Goal: Task Accomplishment & Management: Use online tool/utility

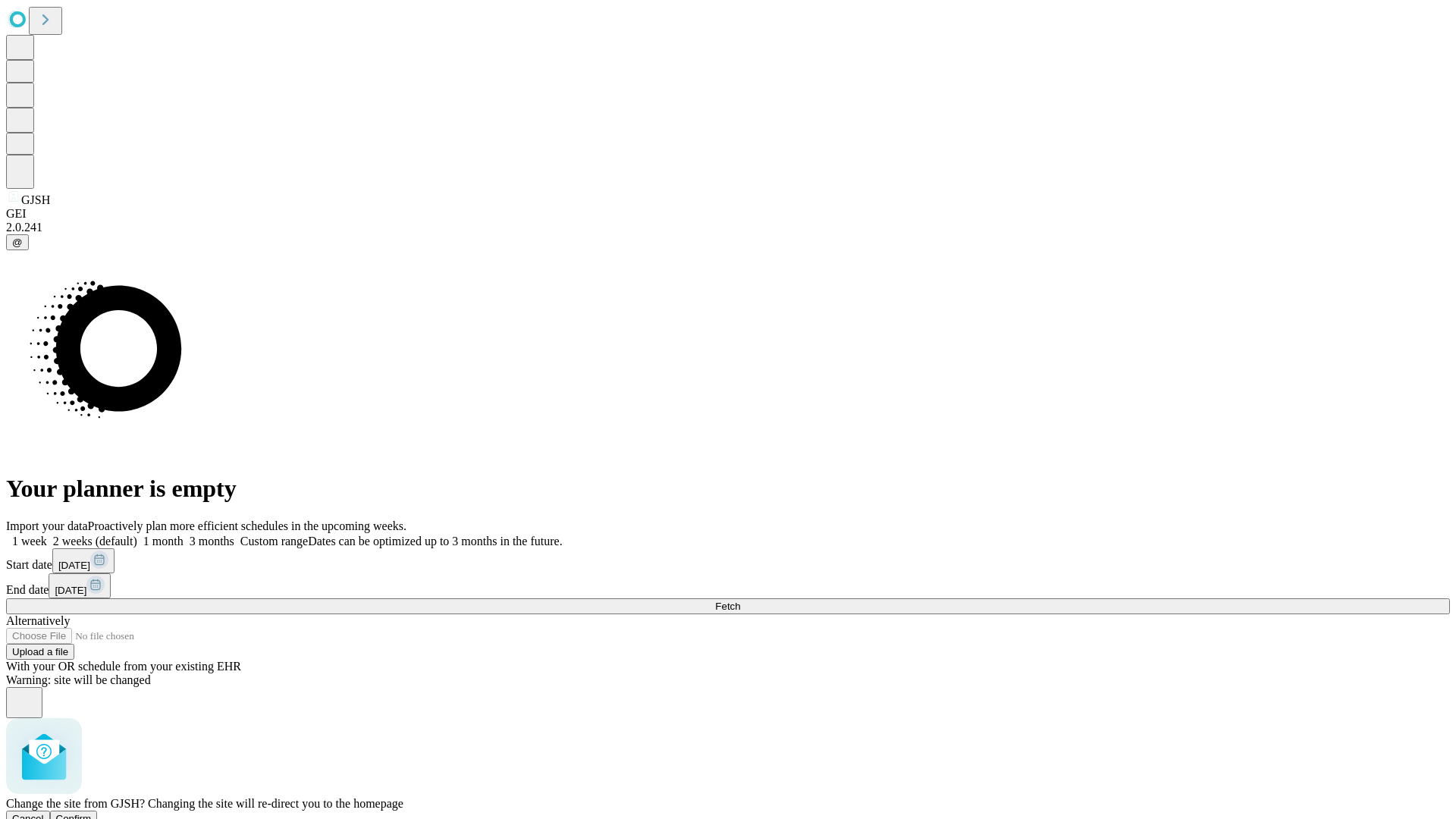
click at [92, 813] on span "Confirm" at bounding box center [74, 818] width 35 height 12
click at [183, 535] on label "1 month" at bounding box center [160, 541] width 46 height 13
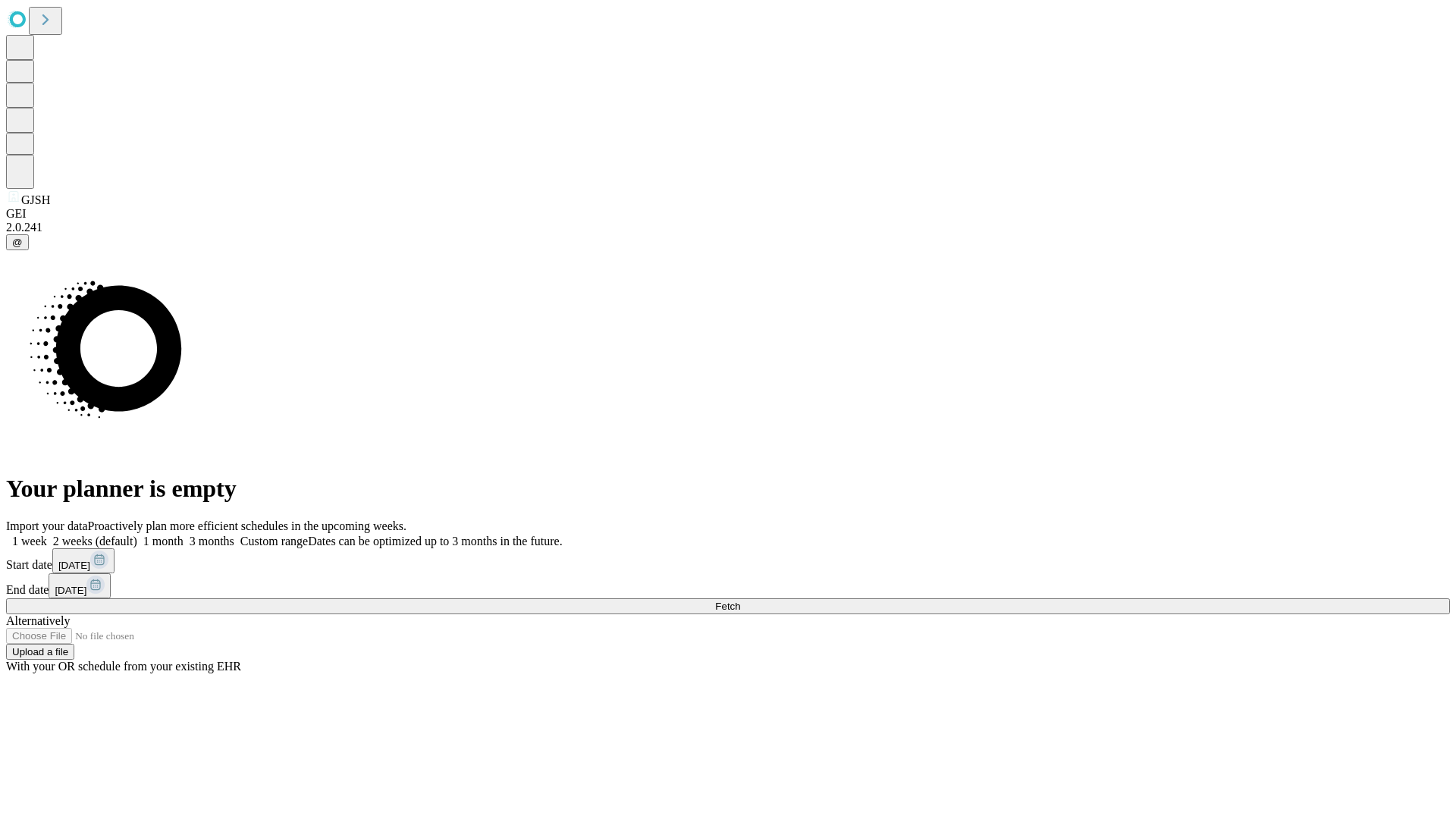
click at [740, 600] on span "Fetch" at bounding box center [727, 606] width 25 height 12
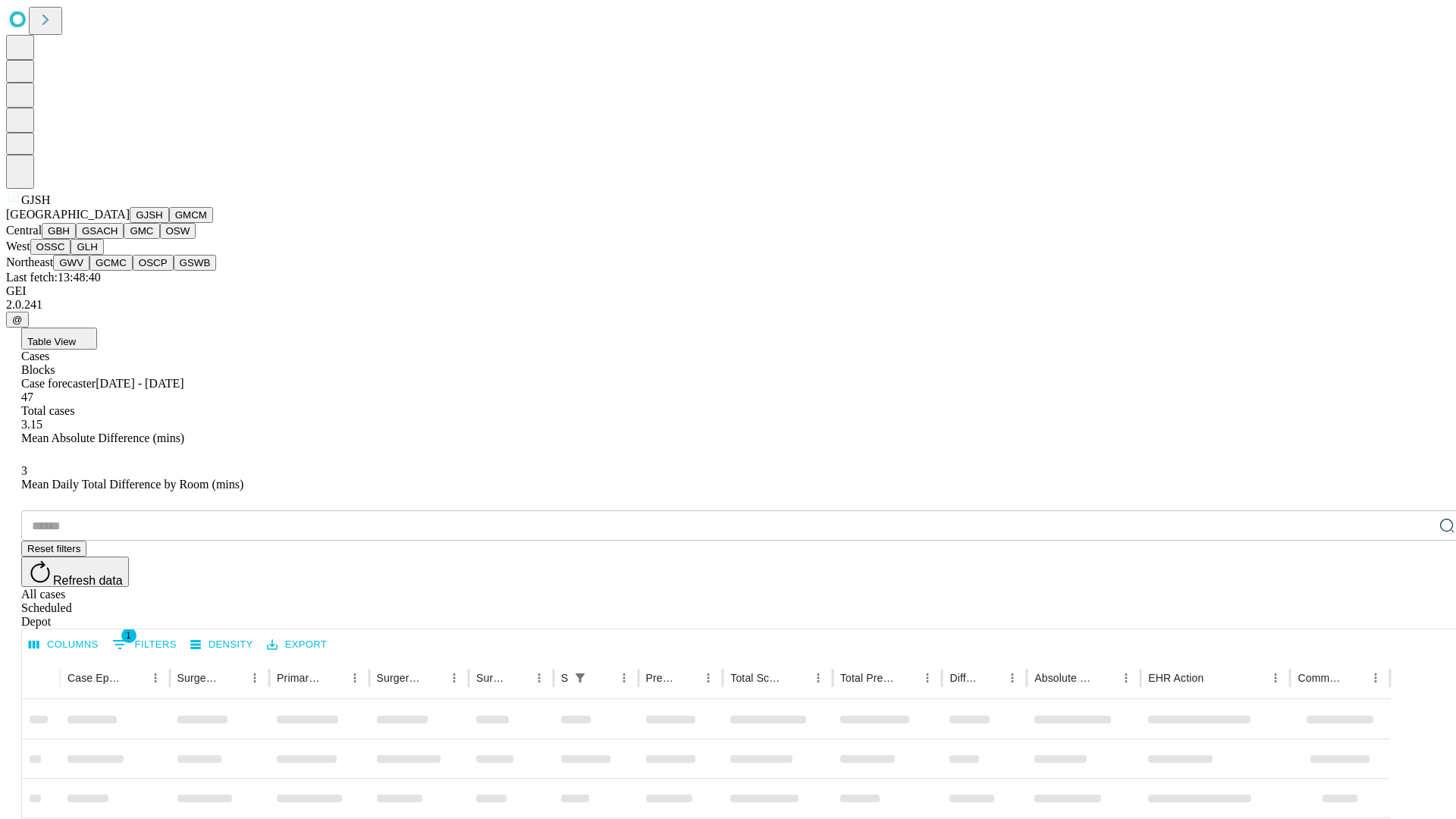
click at [169, 223] on button "GMCM" at bounding box center [191, 215] width 44 height 16
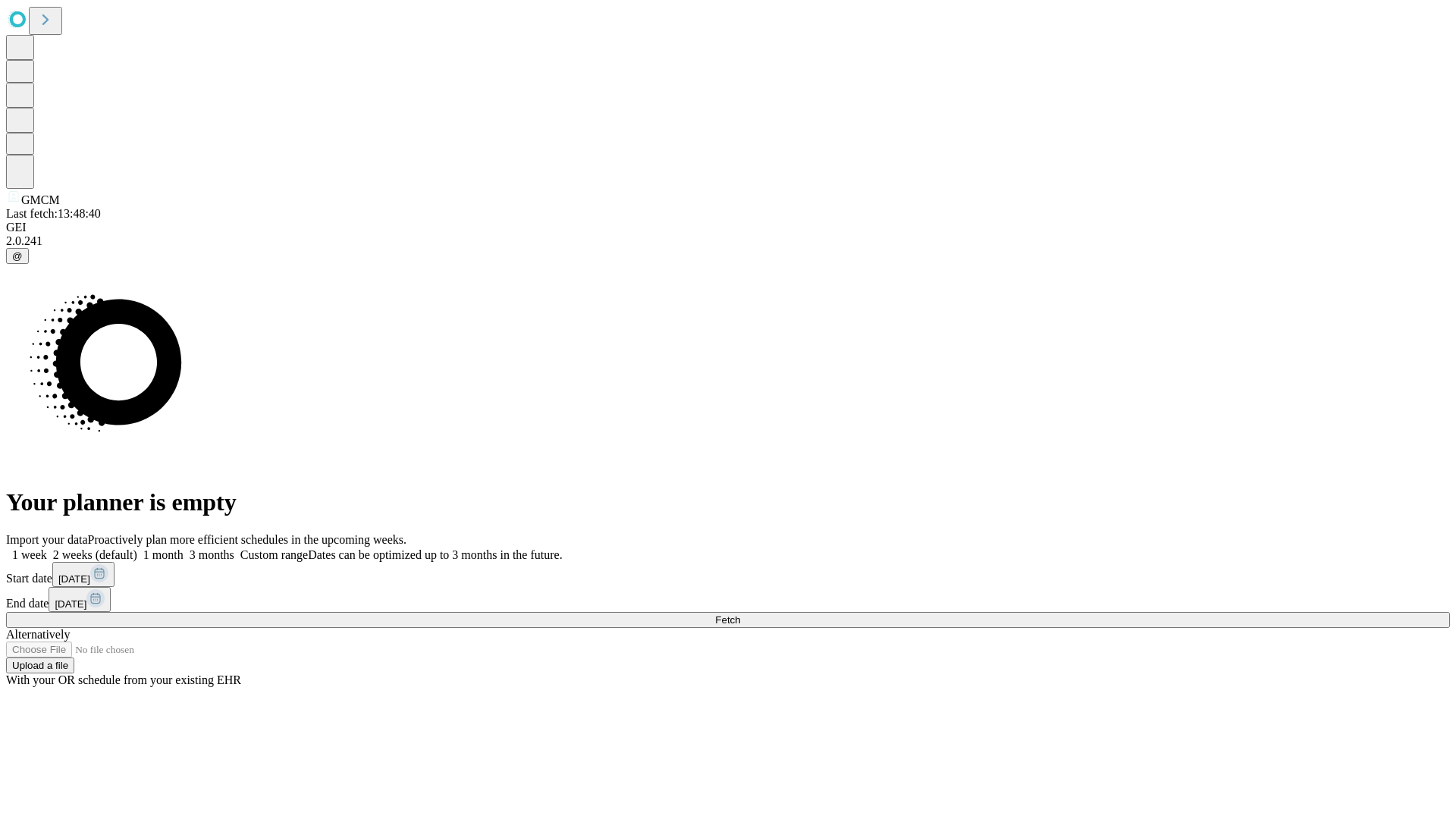
click at [183, 548] on label "1 month" at bounding box center [160, 554] width 46 height 13
click at [740, 614] on span "Fetch" at bounding box center [727, 619] width 25 height 12
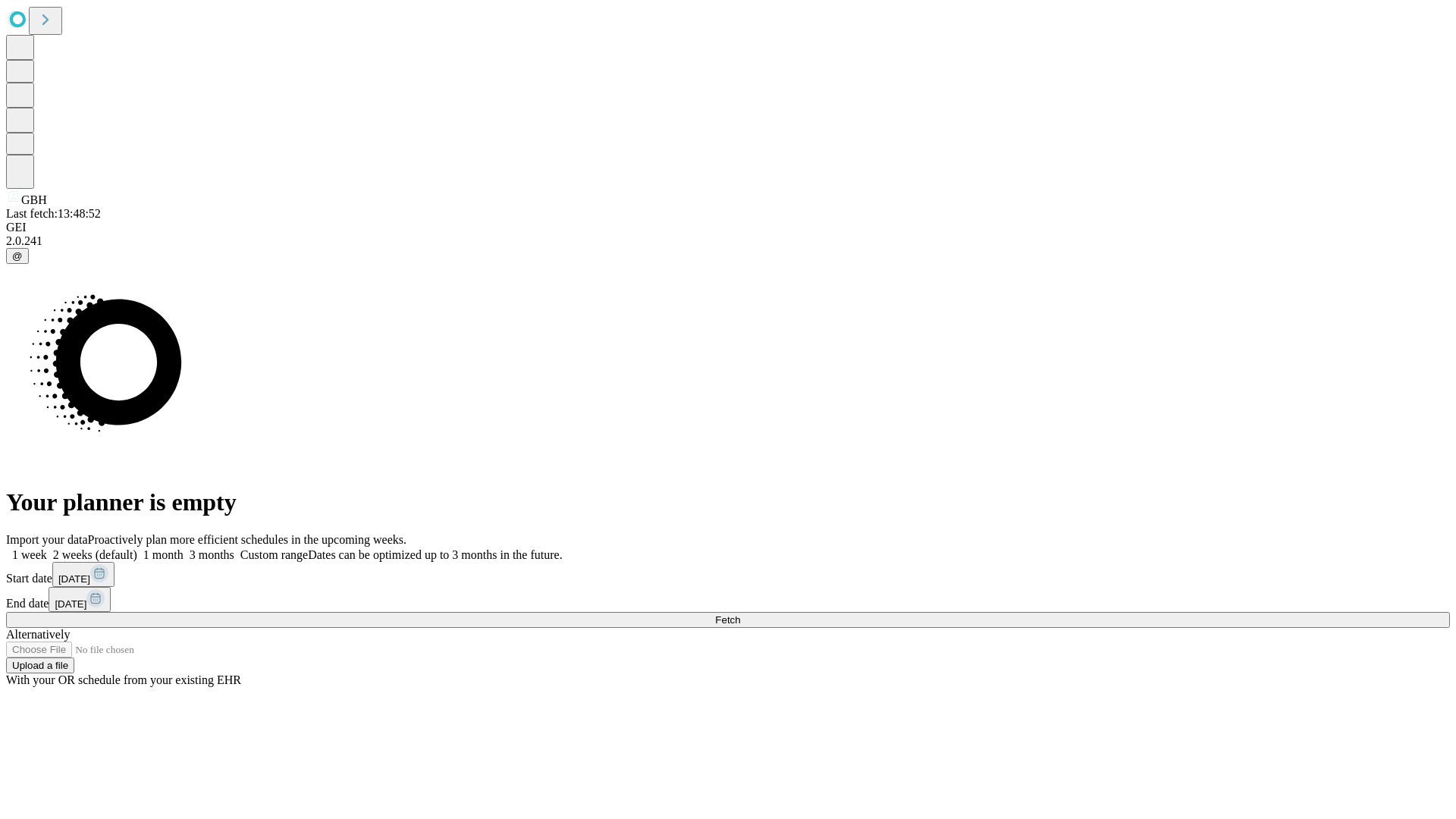
click at [183, 548] on label "1 month" at bounding box center [160, 554] width 46 height 13
click at [740, 614] on span "Fetch" at bounding box center [727, 619] width 25 height 12
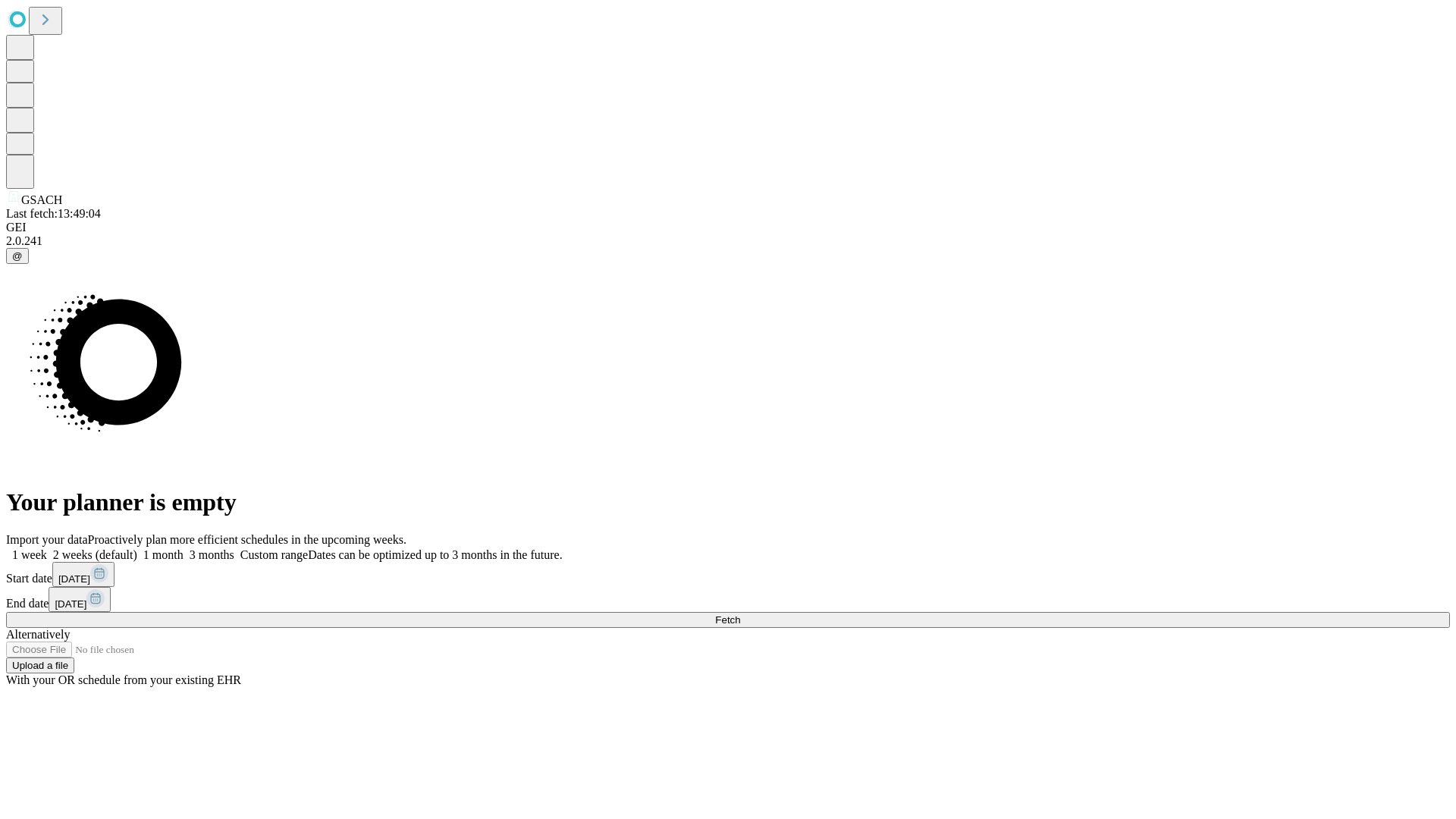
click at [183, 548] on label "1 month" at bounding box center [160, 554] width 46 height 13
click at [740, 614] on span "Fetch" at bounding box center [727, 619] width 25 height 12
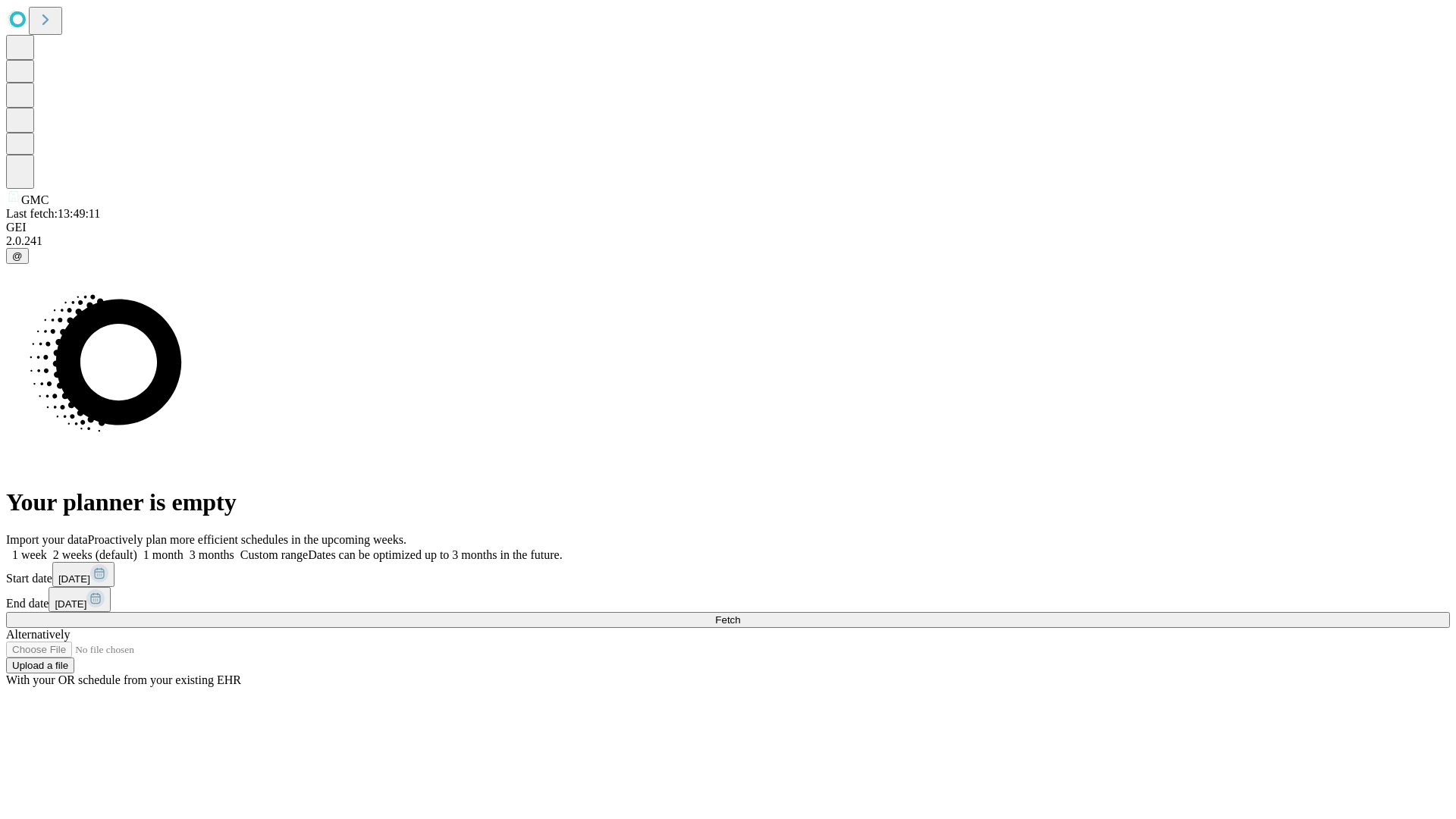
click at [183, 548] on label "1 month" at bounding box center [160, 554] width 46 height 13
click at [740, 614] on span "Fetch" at bounding box center [727, 619] width 25 height 12
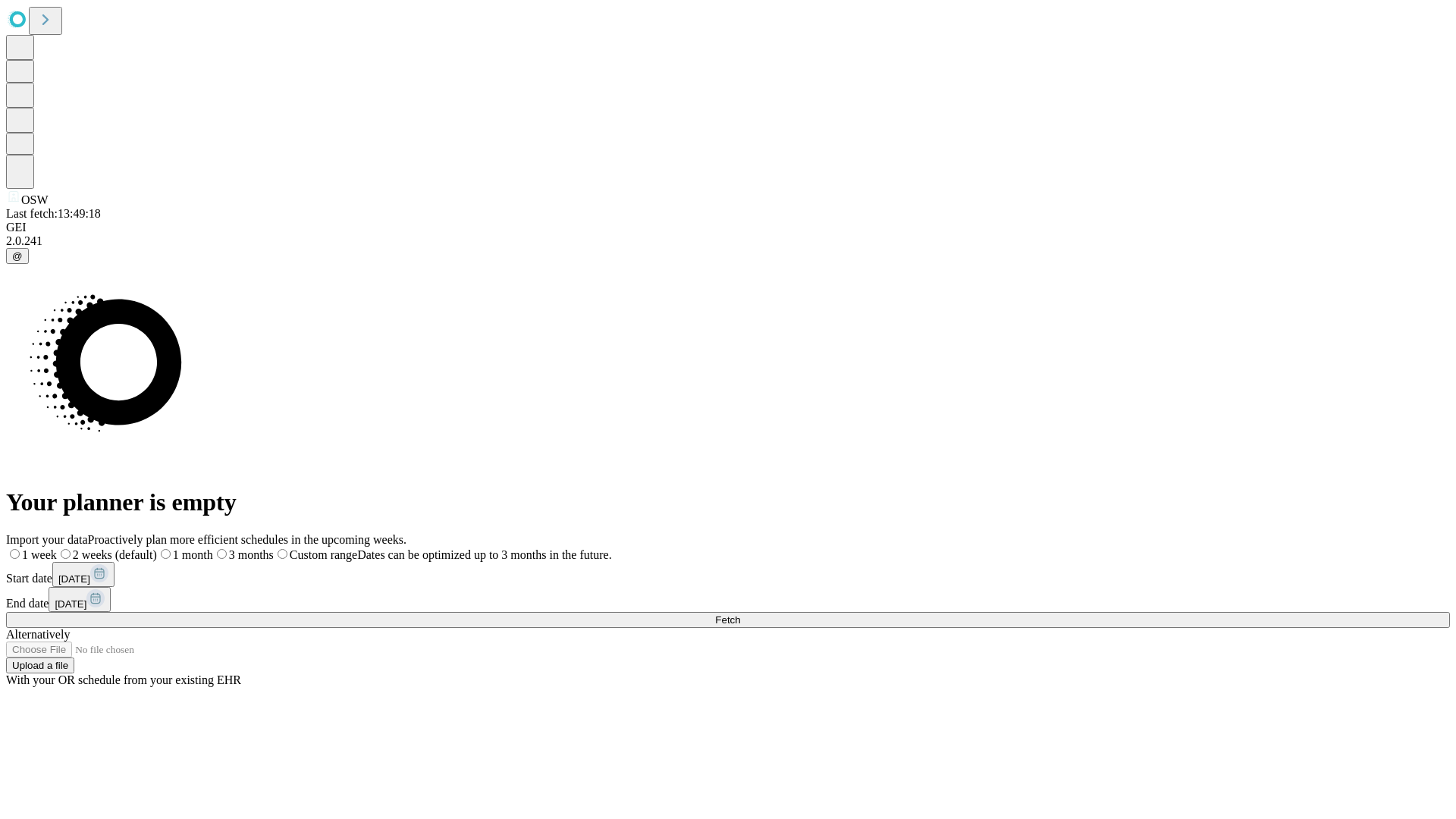
click at [213, 548] on label "1 month" at bounding box center [184, 554] width 56 height 13
click at [740, 614] on span "Fetch" at bounding box center [727, 619] width 25 height 12
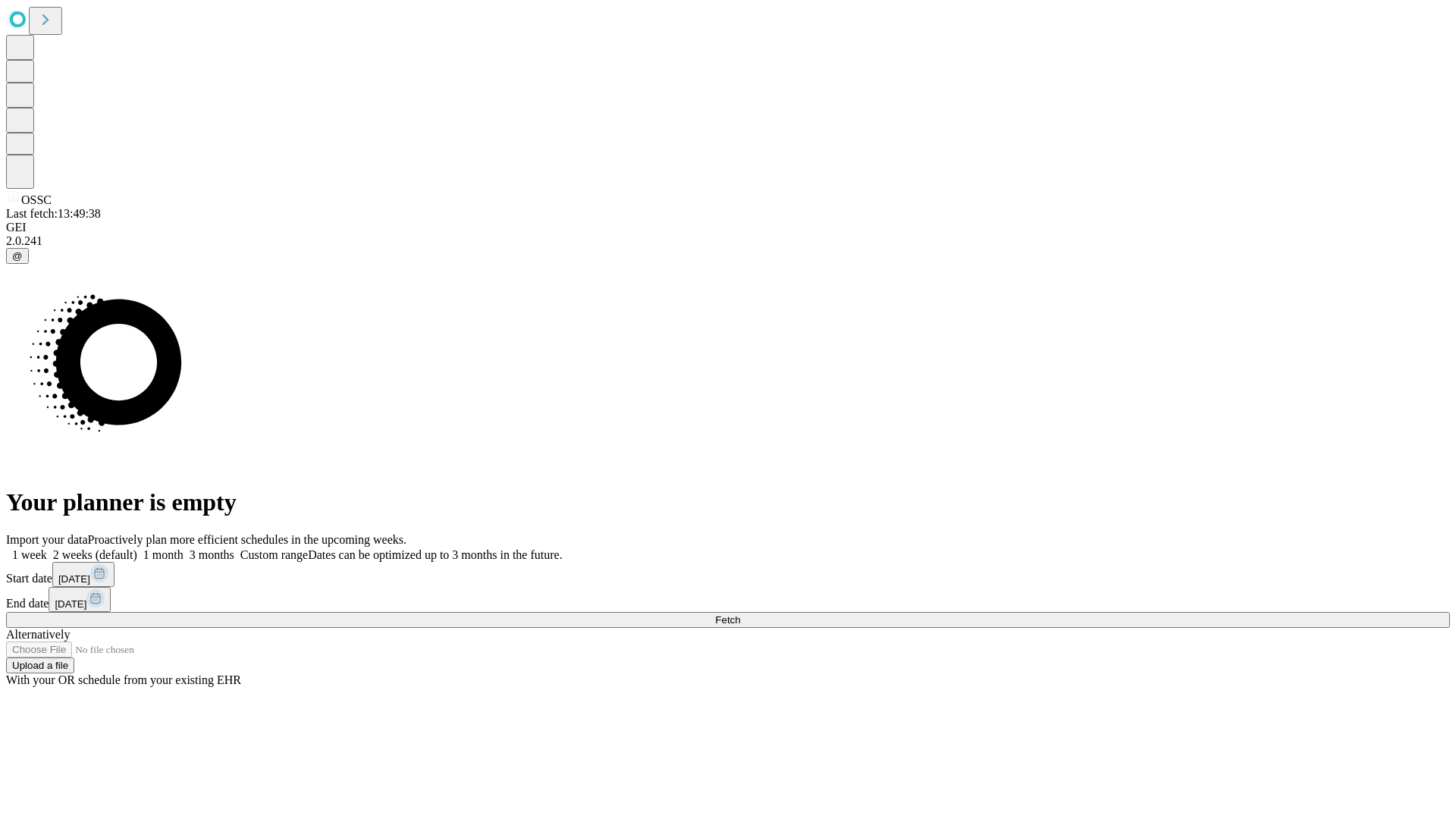
click at [183, 548] on label "1 month" at bounding box center [160, 554] width 46 height 13
click at [740, 614] on span "Fetch" at bounding box center [727, 619] width 25 height 12
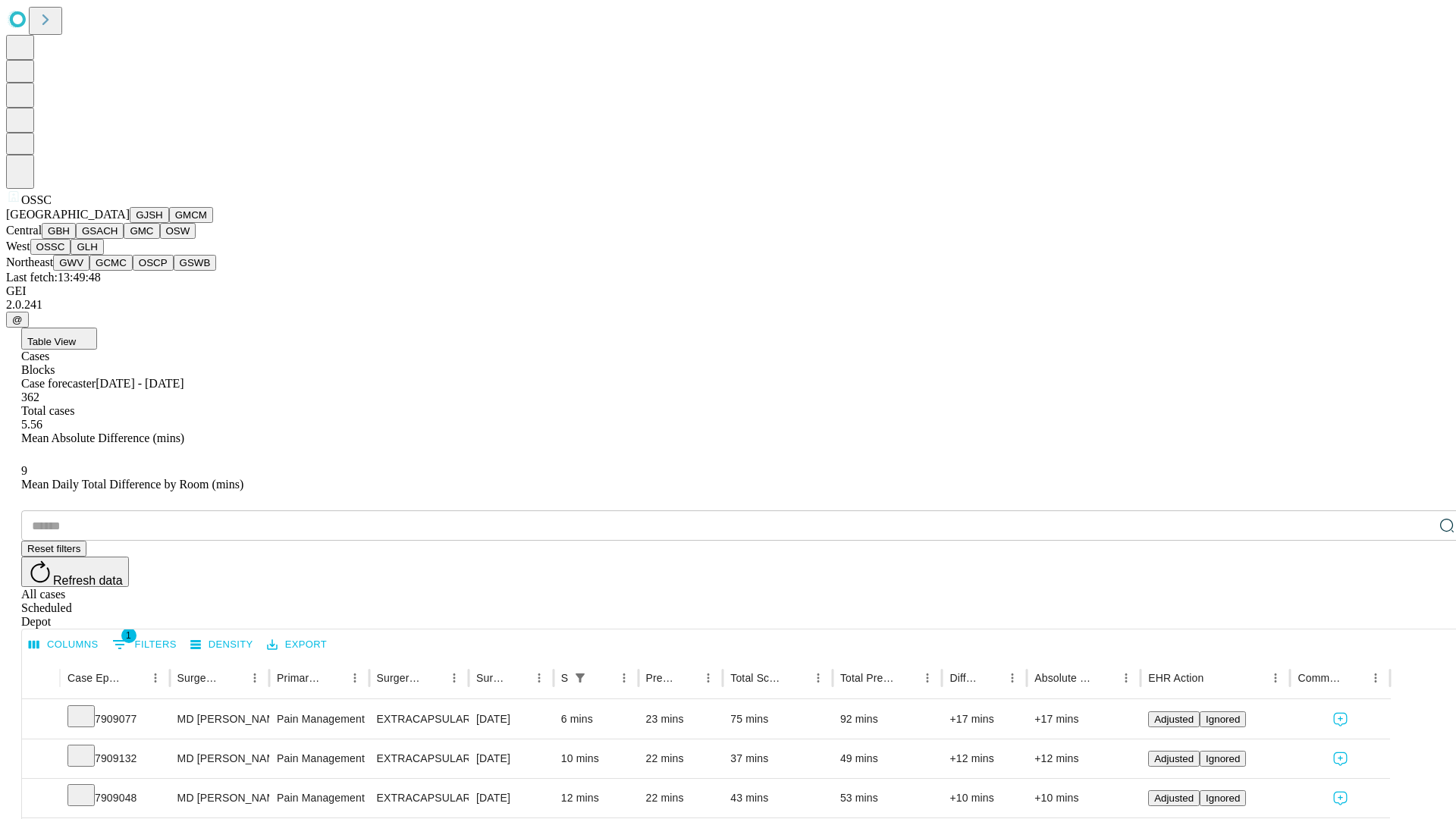
click at [103, 255] on button "GLH" at bounding box center [87, 247] width 33 height 16
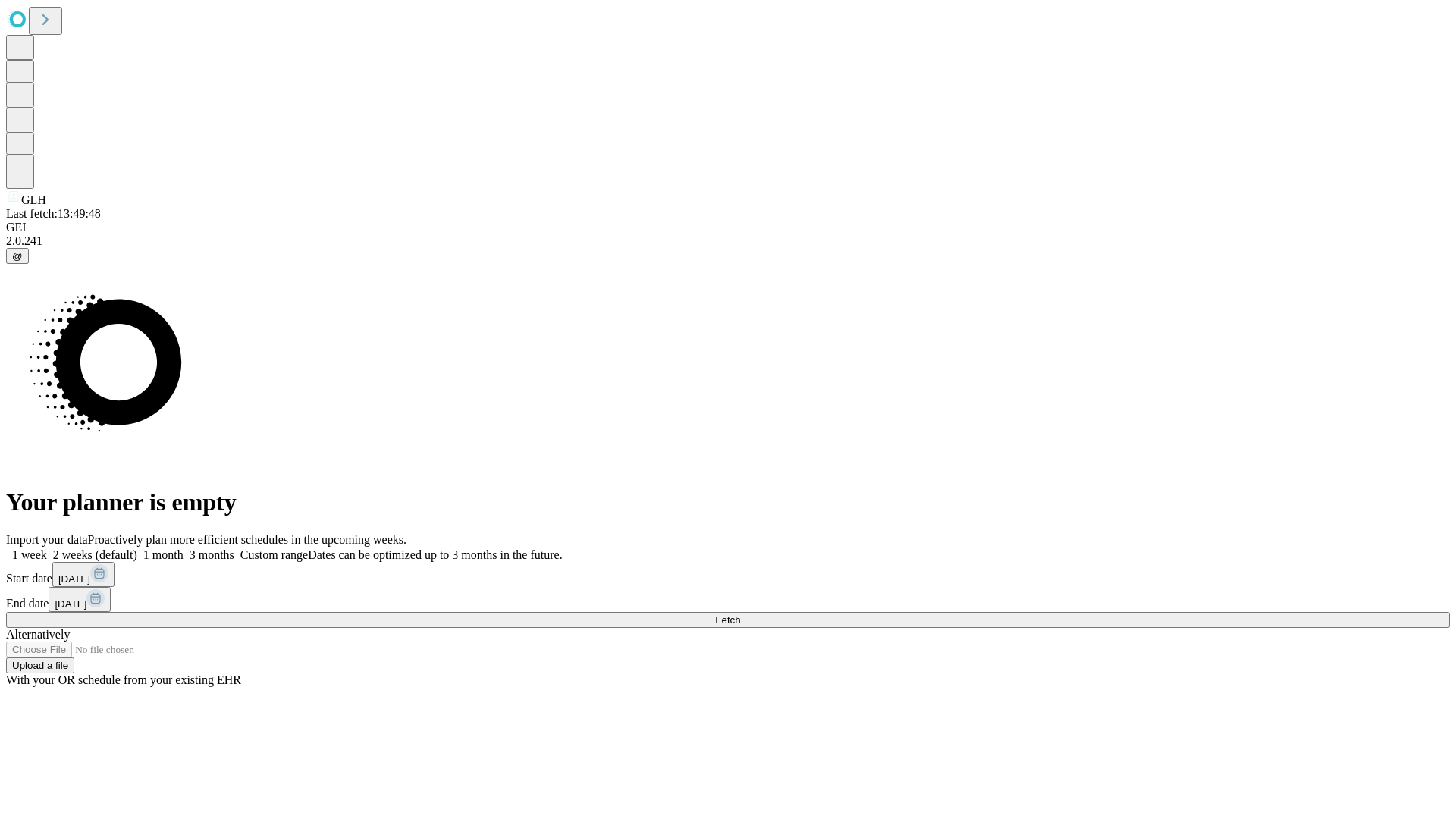
click at [183, 548] on label "1 month" at bounding box center [160, 554] width 46 height 13
click at [740, 614] on span "Fetch" at bounding box center [727, 619] width 25 height 12
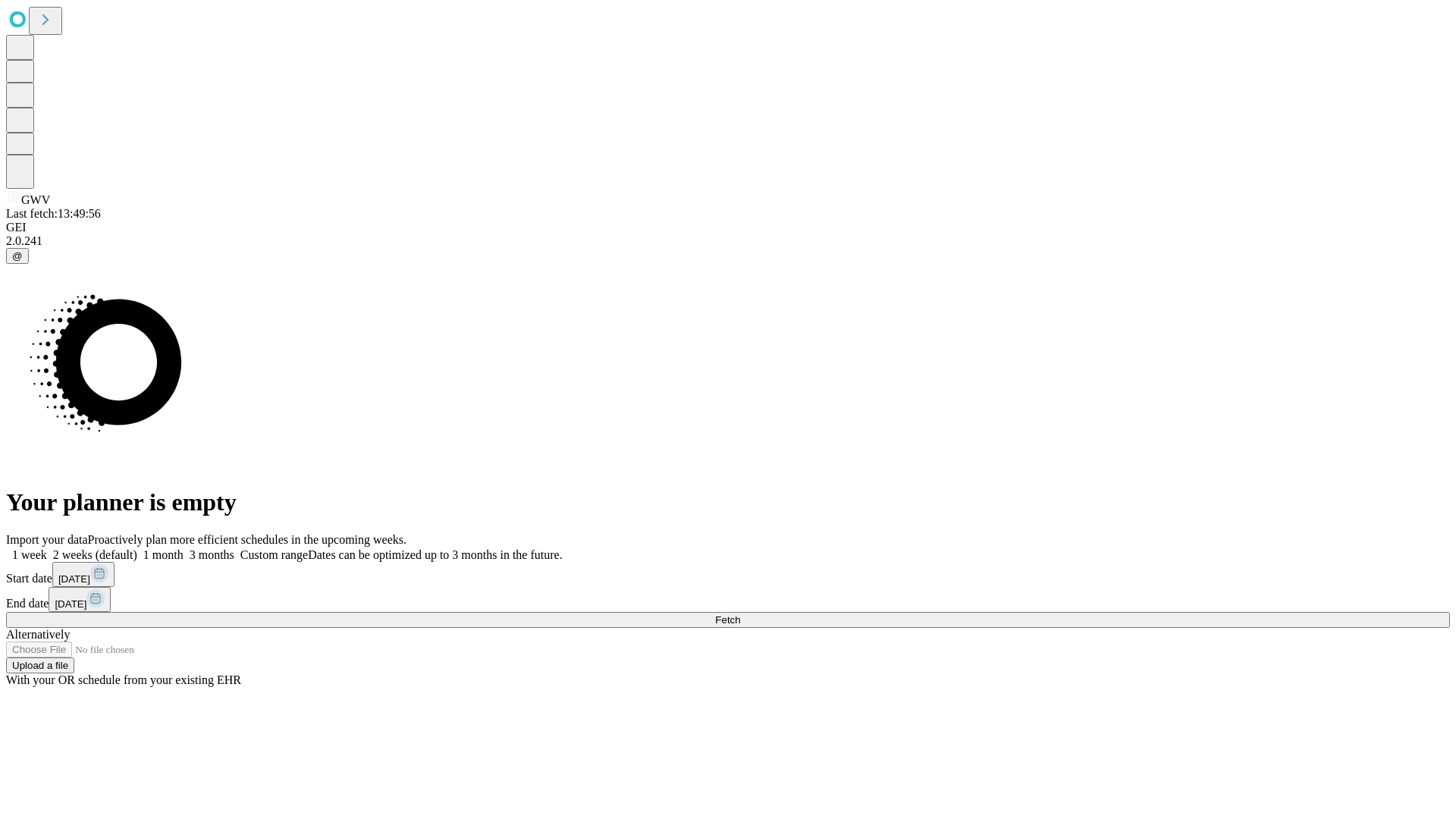
click at [183, 548] on label "1 month" at bounding box center [160, 554] width 46 height 13
click at [740, 614] on span "Fetch" at bounding box center [727, 619] width 25 height 12
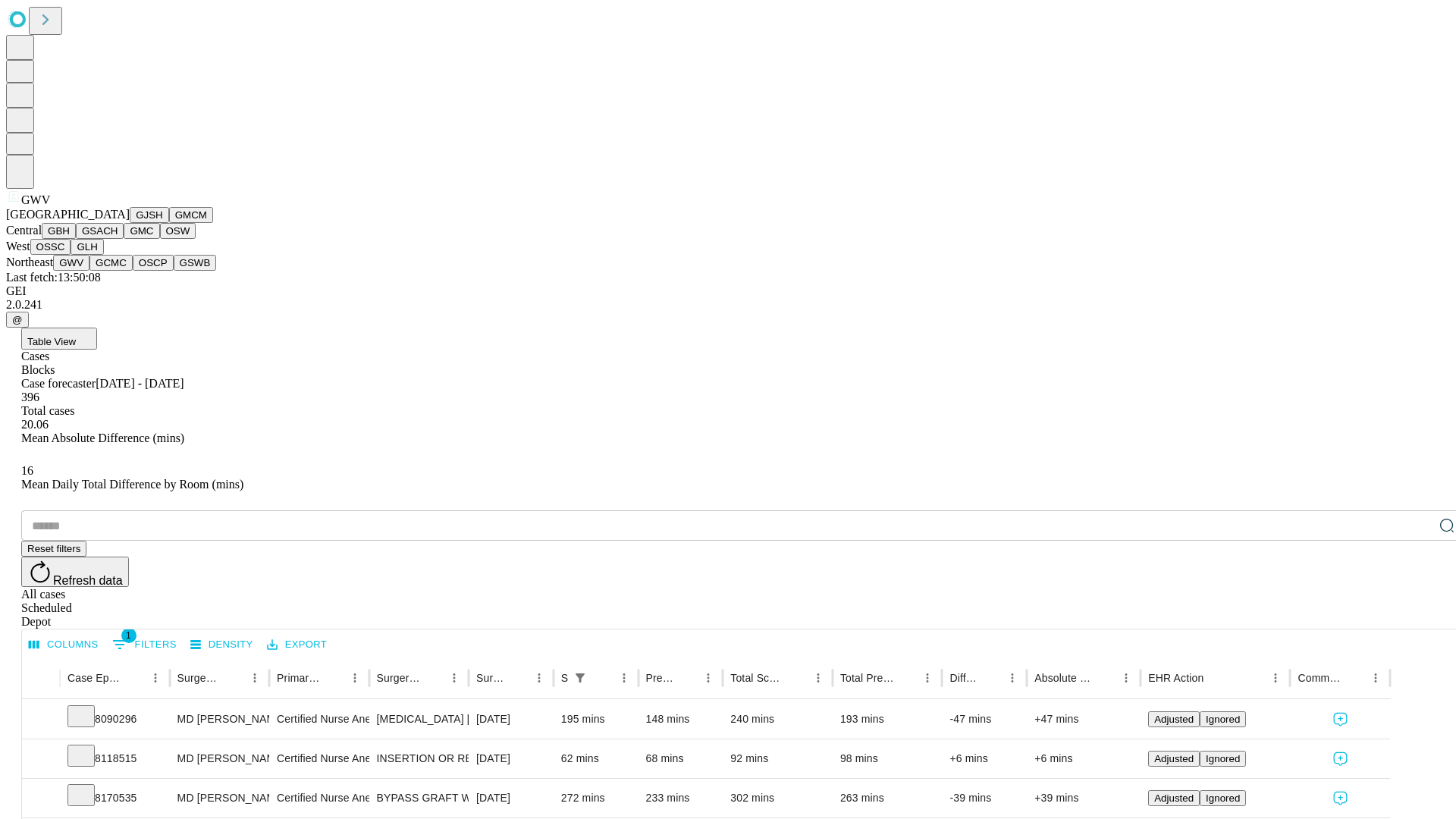
click at [118, 271] on button "GCMC" at bounding box center [111, 263] width 43 height 16
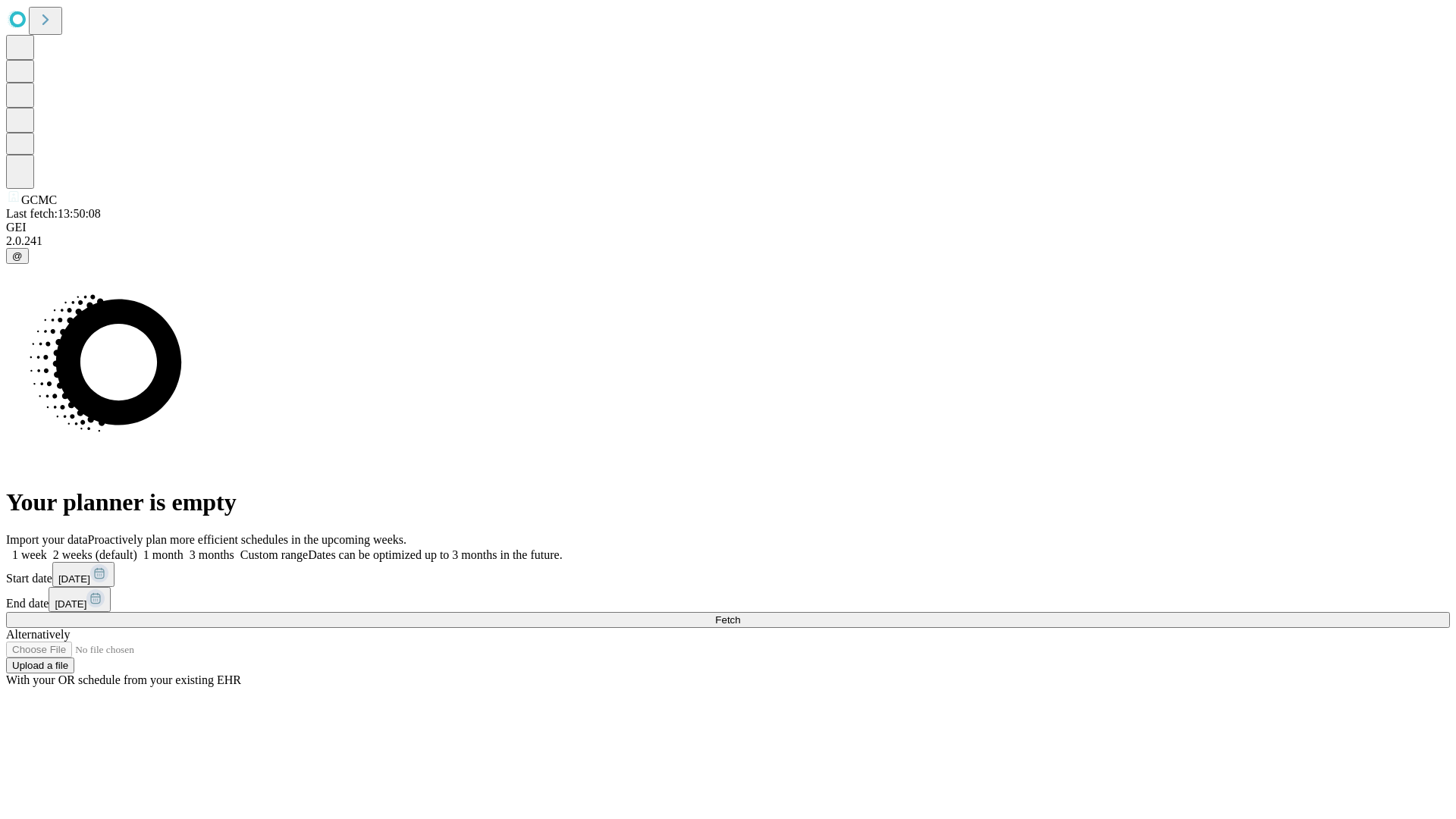
click at [183, 548] on label "1 month" at bounding box center [160, 554] width 46 height 13
click at [740, 614] on span "Fetch" at bounding box center [727, 619] width 25 height 12
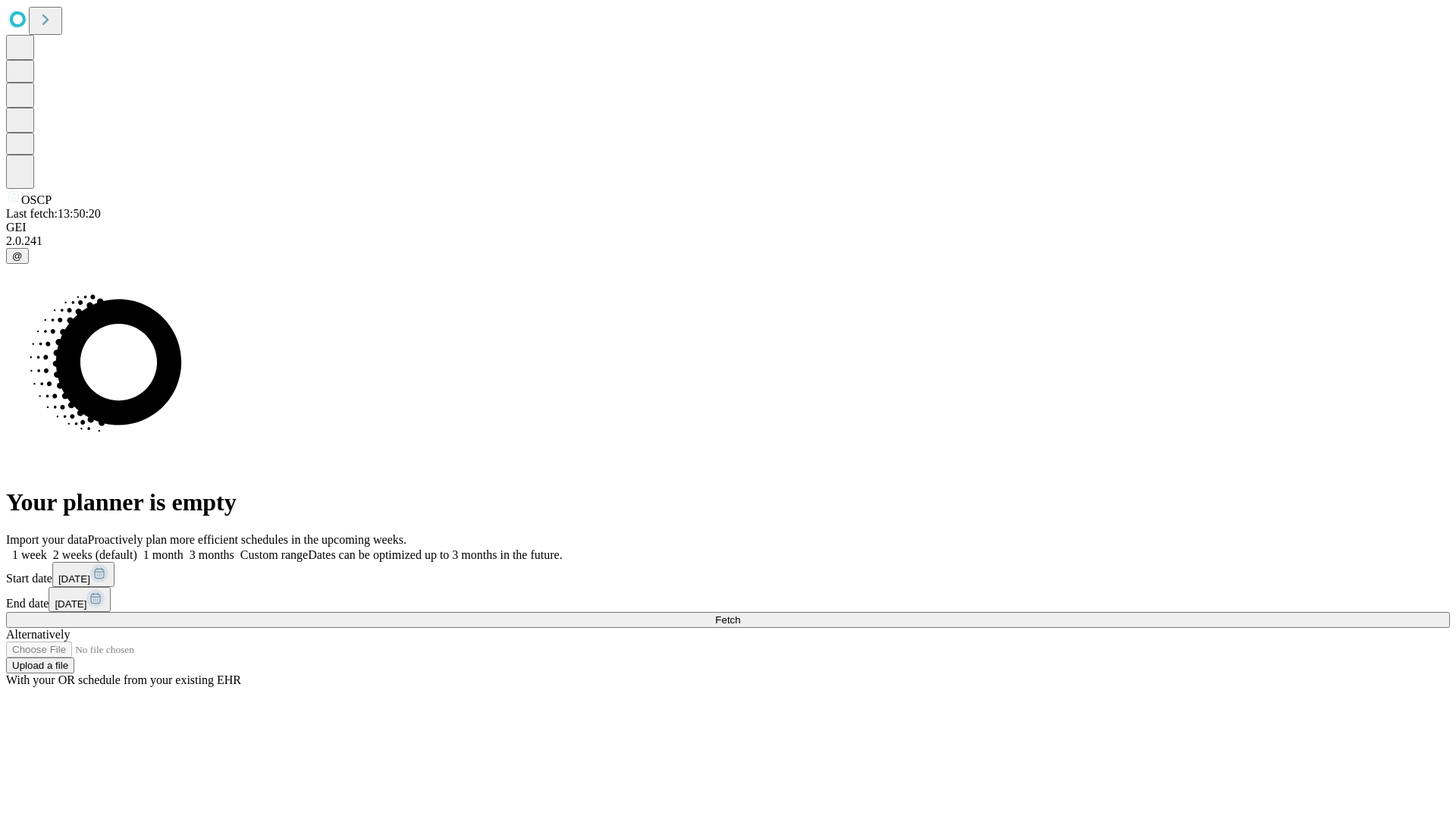
click at [183, 548] on label "1 month" at bounding box center [160, 554] width 46 height 13
click at [740, 614] on span "Fetch" at bounding box center [727, 619] width 25 height 12
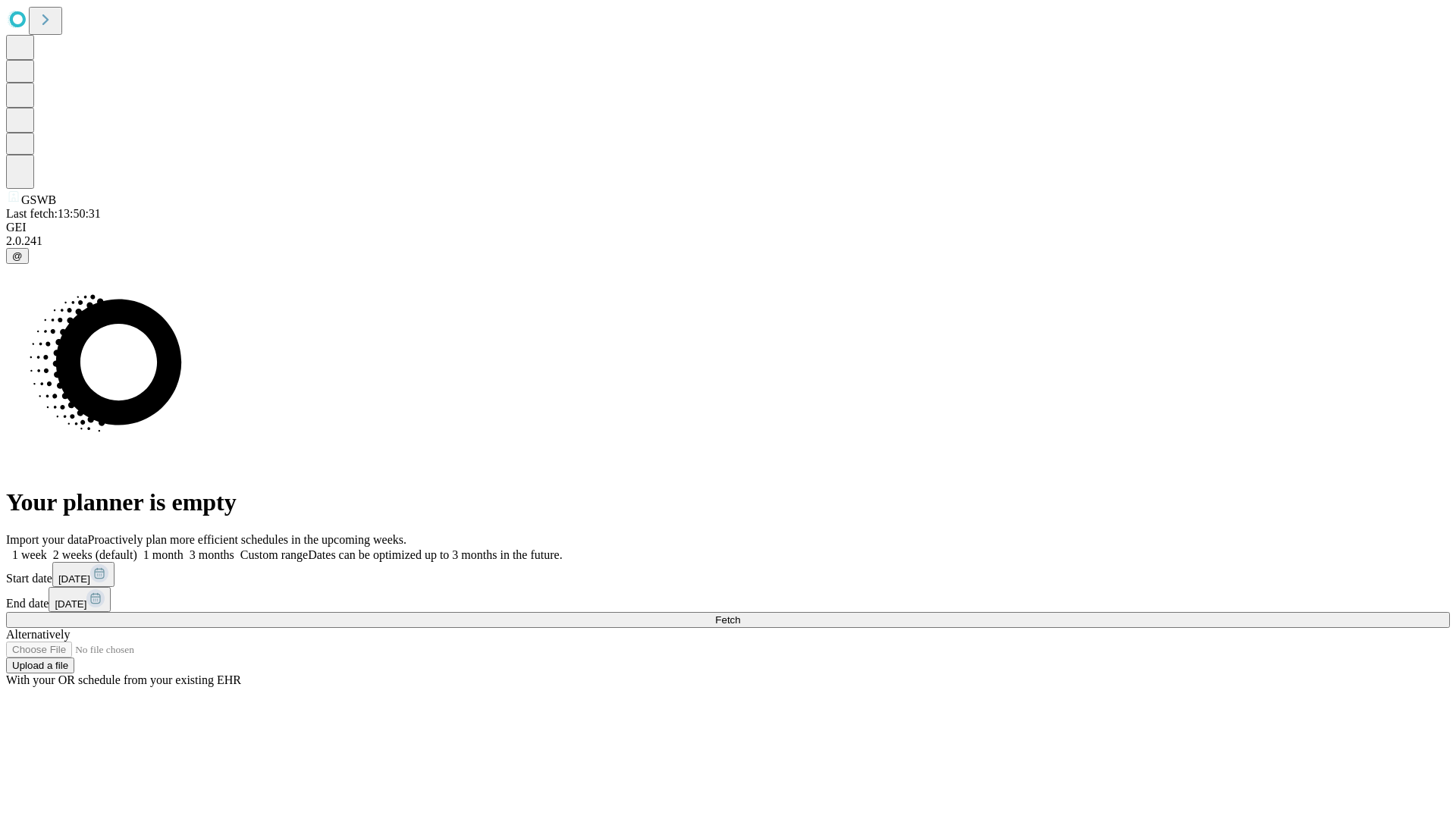
click at [183, 548] on label "1 month" at bounding box center [160, 554] width 46 height 13
click at [740, 614] on span "Fetch" at bounding box center [727, 619] width 25 height 12
